Goal: Book appointment/travel/reservation

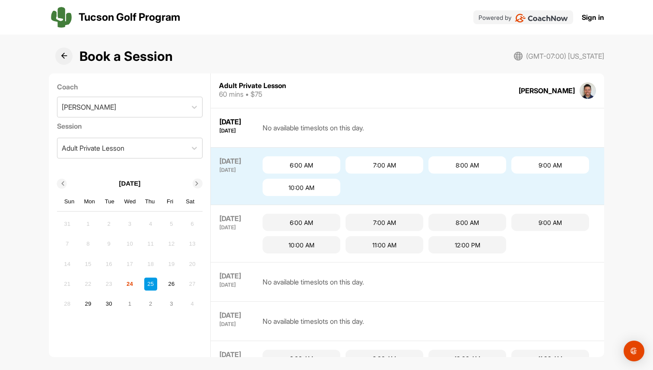
scroll to position [27, 0]
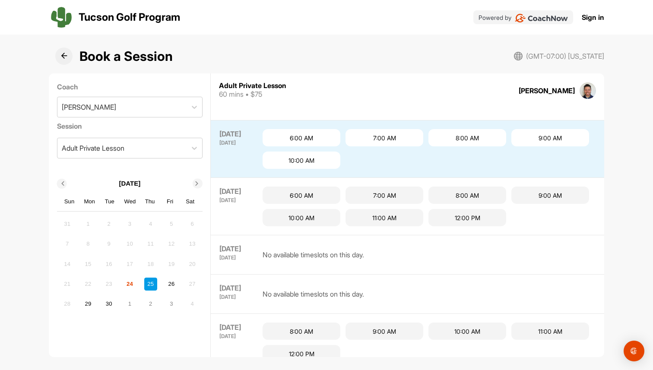
click at [583, 92] on img at bounding box center [588, 90] width 16 height 16
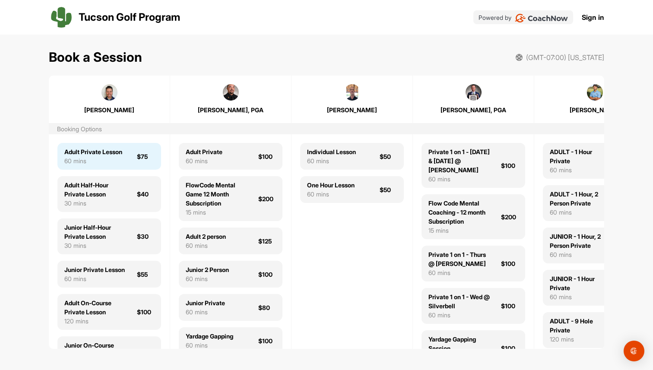
click at [122, 163] on div "60 mins" at bounding box center [93, 160] width 58 height 9
